Goal: Navigation & Orientation: Find specific page/section

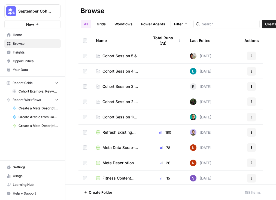
click at [23, 90] on span "Cohort Example: Keyword -> Outline -> Article" at bounding box center [39, 91] width 40 height 5
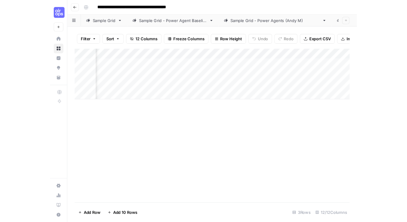
scroll to position [0, 244]
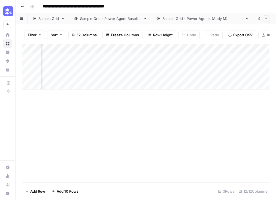
click at [155, 49] on div "Add Column" at bounding box center [145, 67] width 247 height 46
click at [219, 124] on div "Add Column" at bounding box center [145, 113] width 247 height 138
click at [22, 7] on icon "button" at bounding box center [22, 6] width 3 height 3
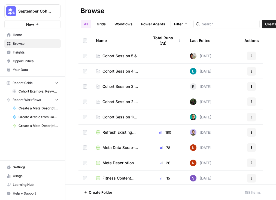
click at [27, 84] on span "Recent Grids" at bounding box center [23, 82] width 20 height 5
click at [21, 43] on span "Browse" at bounding box center [35, 43] width 45 height 5
click at [102, 24] on link "Grids" at bounding box center [101, 24] width 16 height 9
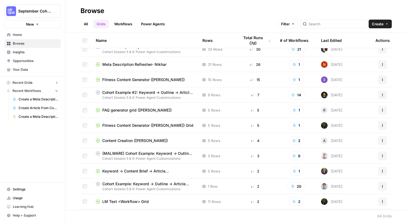
scroll to position [37, 0]
click at [131, 106] on td "FAQ generator grid ([PERSON_NAME])" at bounding box center [144, 109] width 107 height 15
click at [132, 109] on span "FAQ generator grid ([PERSON_NAME])" at bounding box center [136, 109] width 69 height 5
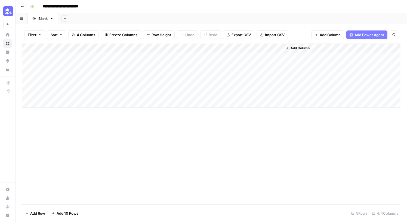
click at [22, 7] on icon "button" at bounding box center [22, 6] width 3 height 3
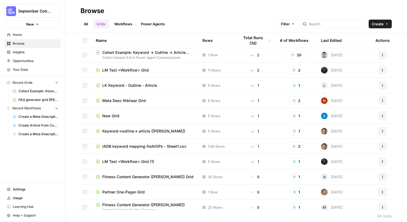
scroll to position [174, 0]
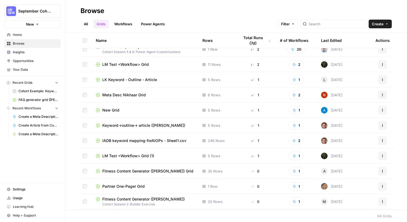
click at [139, 126] on span "Keyword->outline-> article ([PERSON_NAME])" at bounding box center [143, 125] width 83 height 5
